Goal: Find specific page/section: Find specific page/section

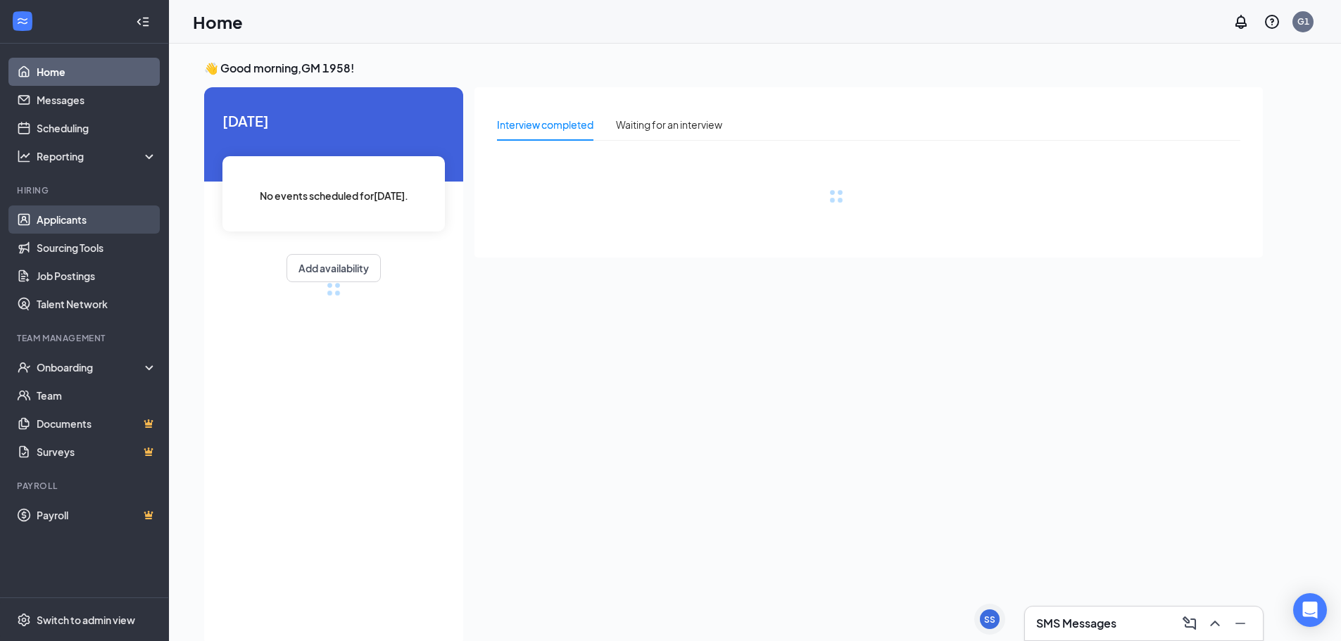
click at [69, 225] on link "Applicants" at bounding box center [97, 219] width 120 height 28
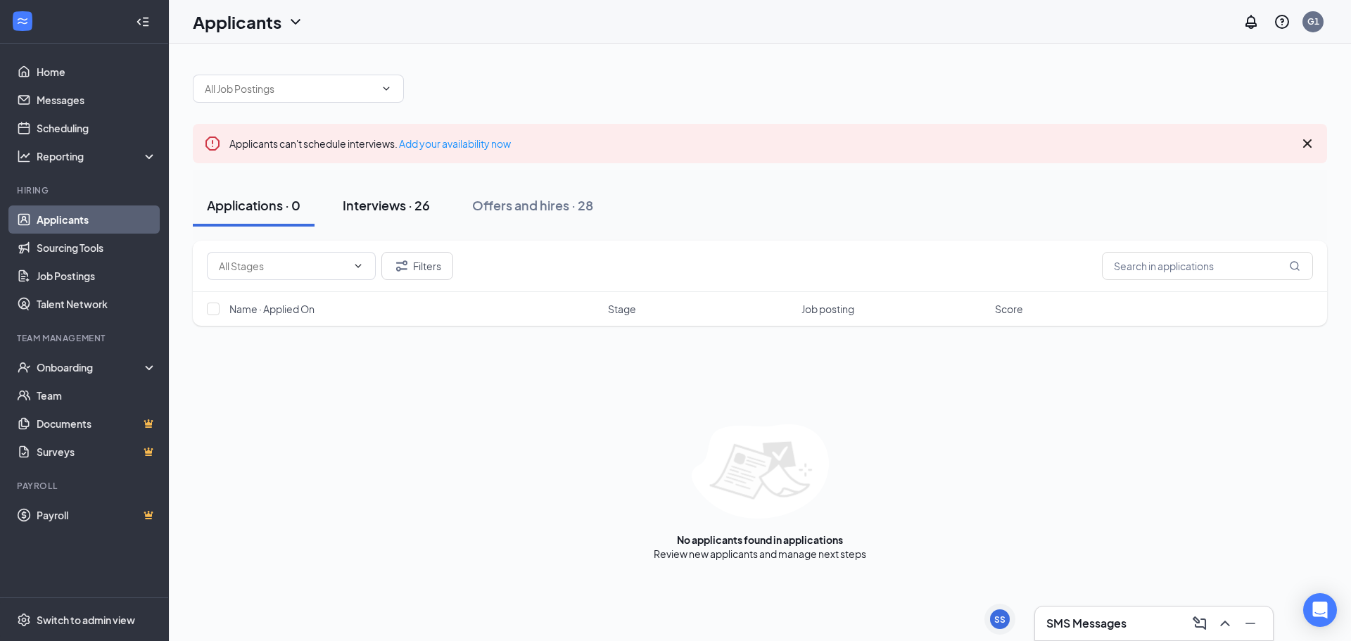
click at [386, 221] on button "Interviews · 26" at bounding box center [386, 205] width 115 height 42
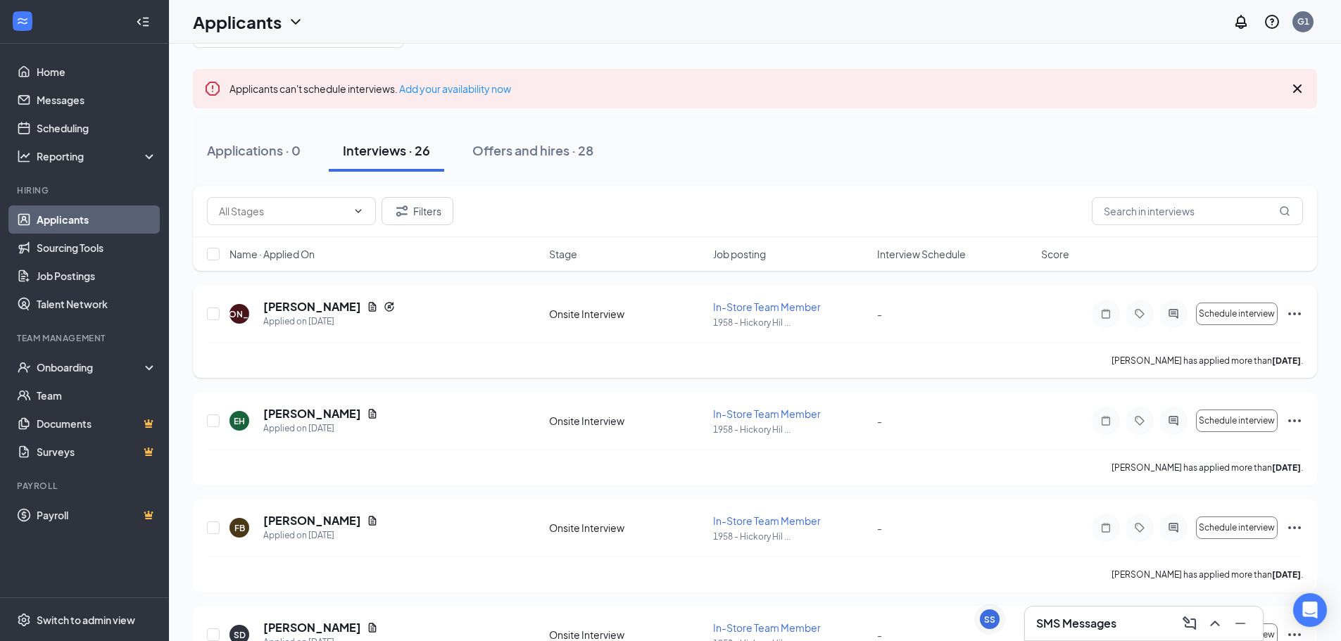
scroll to position [141, 0]
